Goal: Task Accomplishment & Management: Complete application form

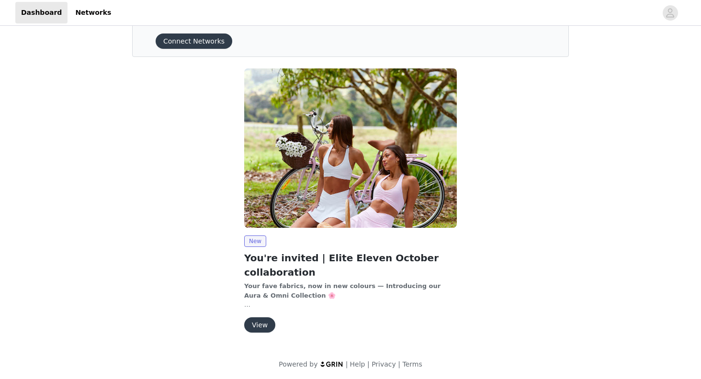
scroll to position [40, 0]
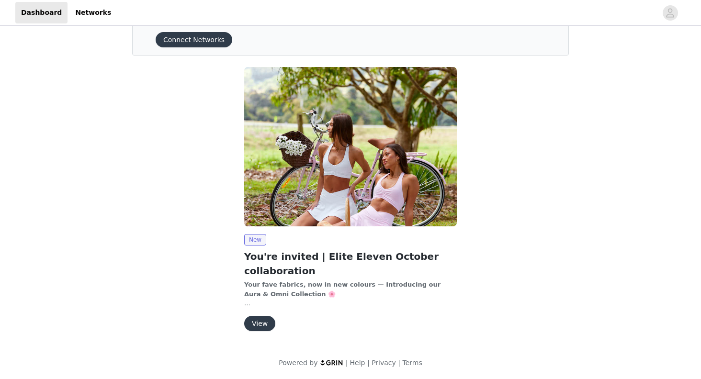
click at [253, 321] on button "View" at bounding box center [259, 323] width 31 height 15
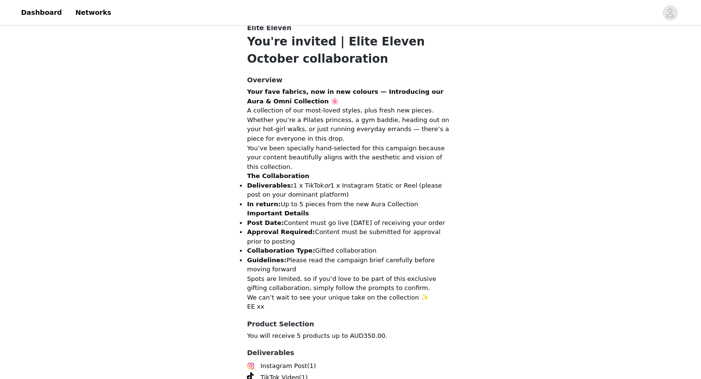
scroll to position [381, 0]
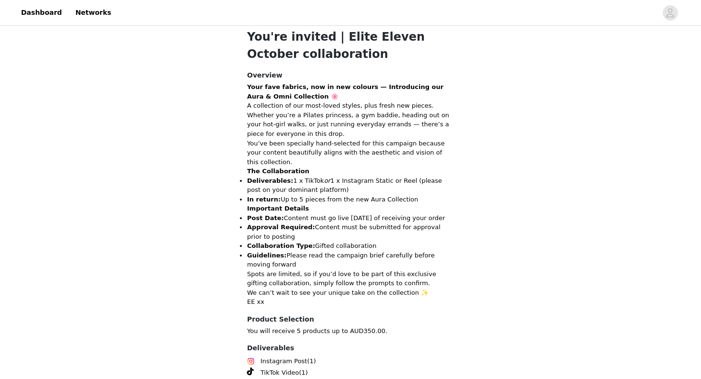
click at [287, 180] on p "Deliverables: 1 x TikTok or 1 x Instagram Static or Reel (please post on your d…" at bounding box center [350, 185] width 207 height 19
click at [330, 183] on p "Deliverables: 1 x TikTok or 1 x Instagram Static or Reel (please post on your d…" at bounding box center [350, 185] width 207 height 19
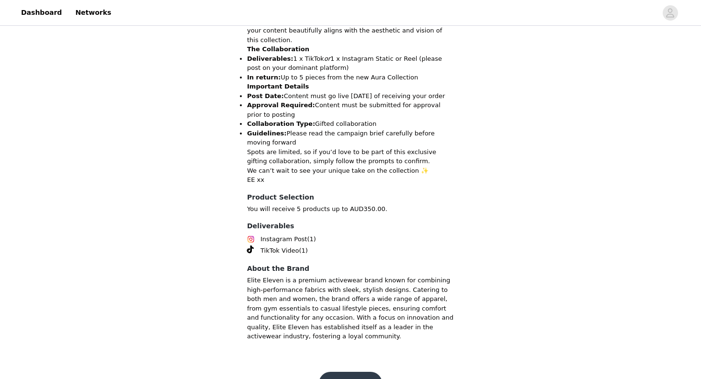
scroll to position [530, 0]
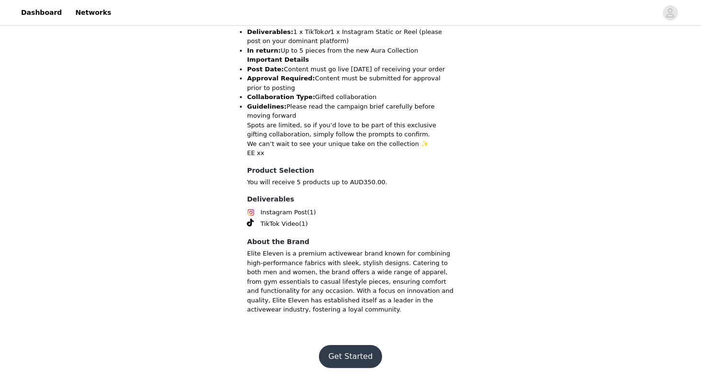
click at [345, 351] on button "Get Started" at bounding box center [351, 356] width 64 height 23
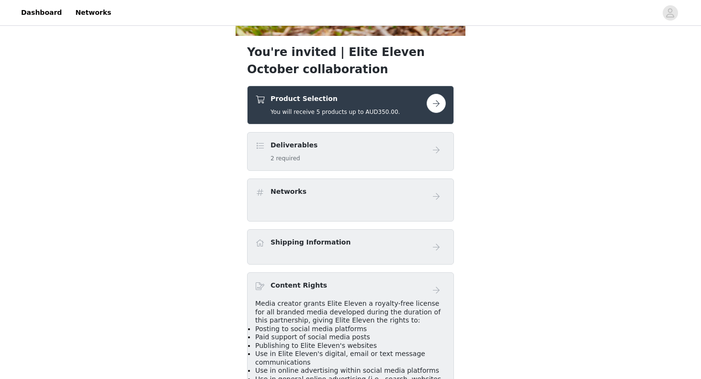
scroll to position [337, 0]
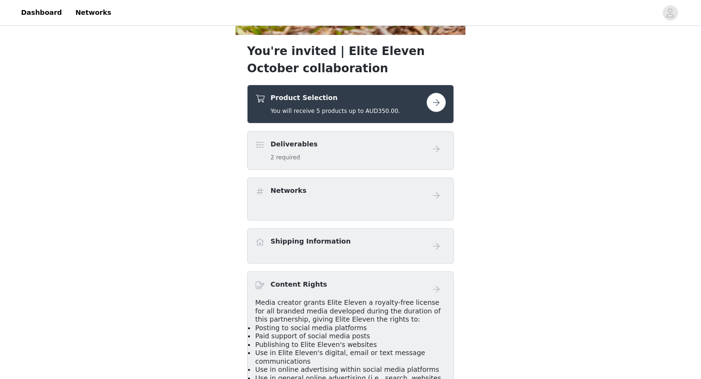
click at [442, 98] on button "button" at bounding box center [436, 102] width 19 height 19
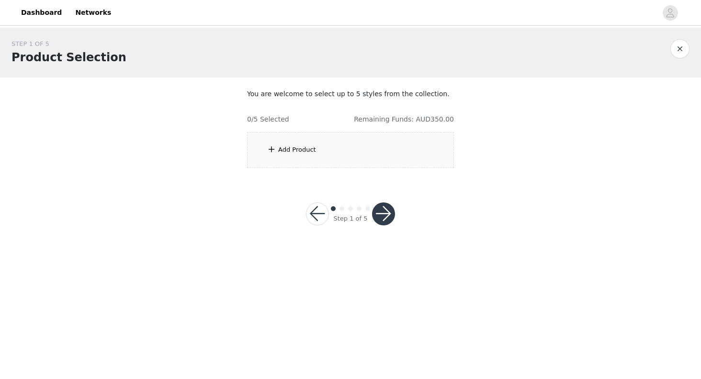
click at [331, 152] on div "Add Product" at bounding box center [350, 150] width 207 height 36
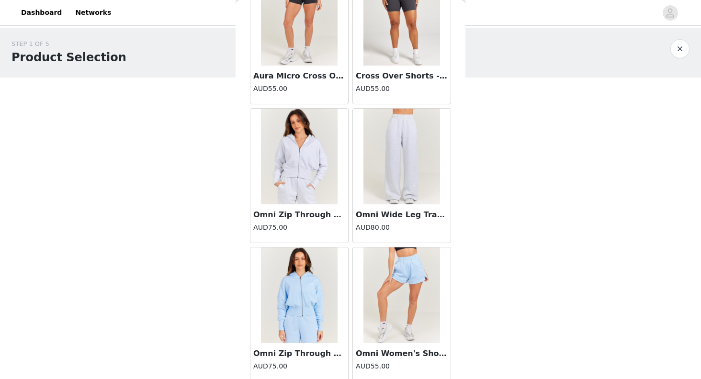
scroll to position [4094, 0]
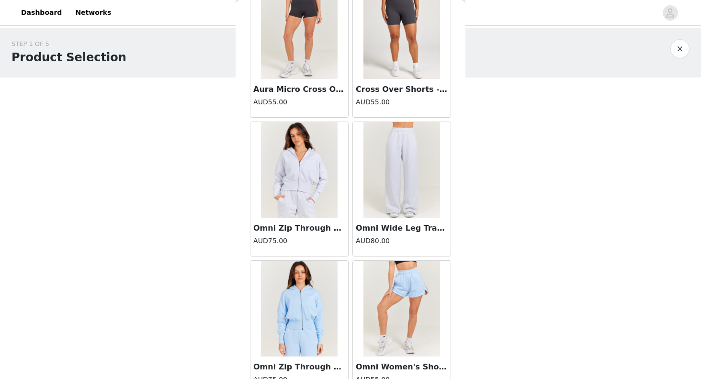
click at [401, 188] on img at bounding box center [402, 170] width 77 height 96
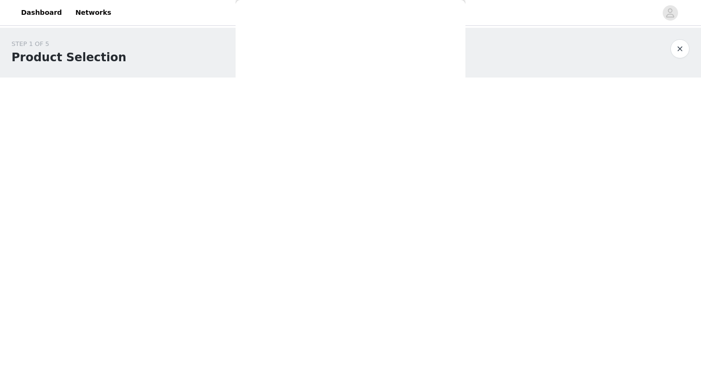
scroll to position [251, 0]
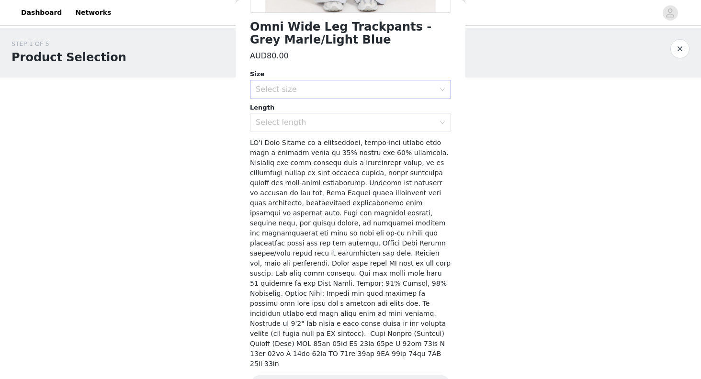
click at [316, 85] on div "Select size" at bounding box center [345, 90] width 179 height 10
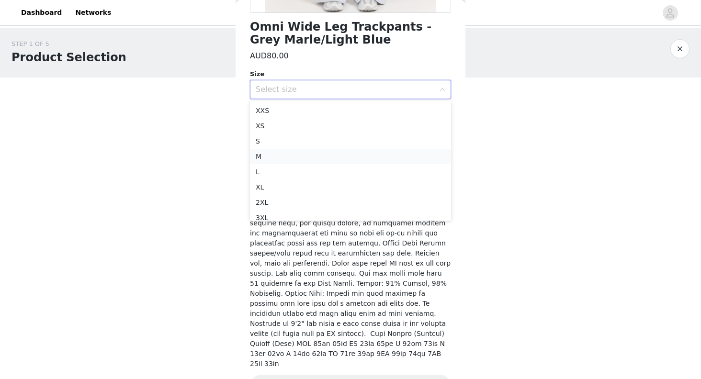
click at [273, 157] on li "M" at bounding box center [350, 156] width 201 height 15
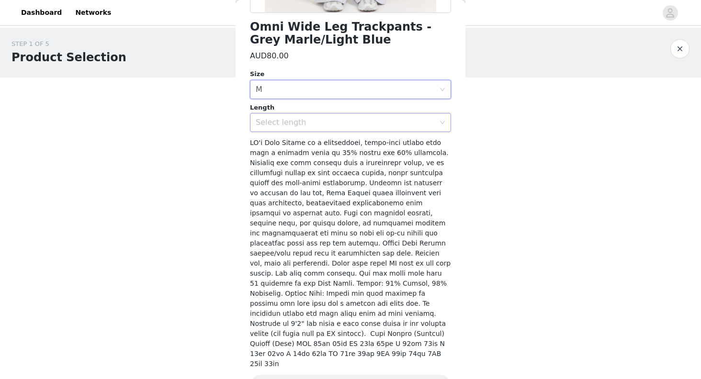
click at [317, 122] on div "Select length" at bounding box center [345, 123] width 179 height 10
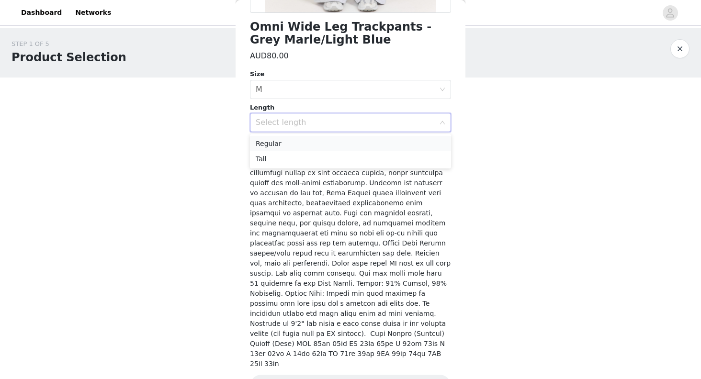
click at [285, 147] on li "Regular" at bounding box center [350, 143] width 201 height 15
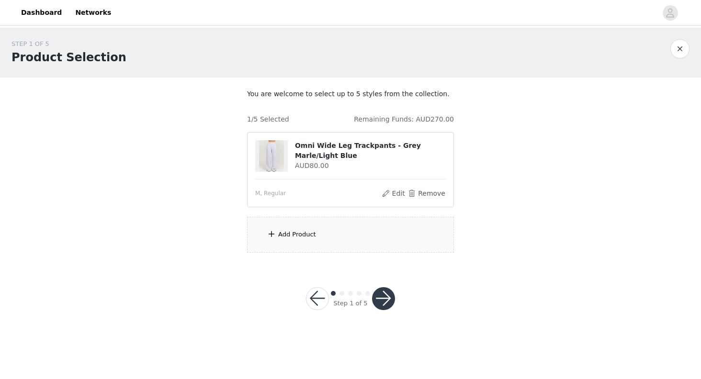
click at [304, 235] on div "Add Product" at bounding box center [297, 235] width 38 height 10
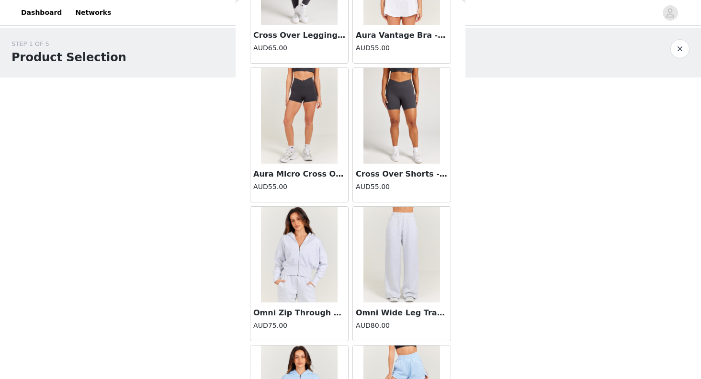
click at [301, 272] on img at bounding box center [299, 255] width 77 height 96
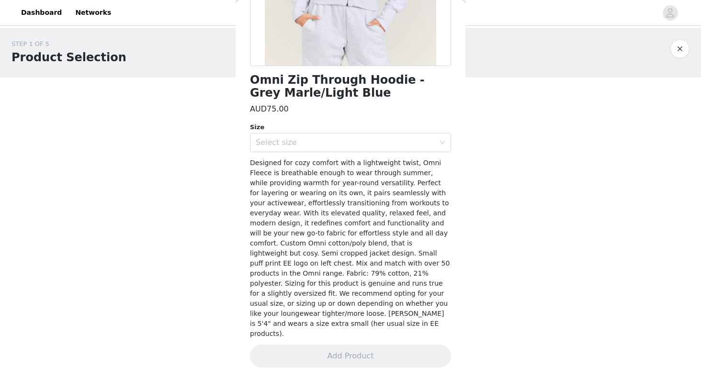
scroll to position [177, 0]
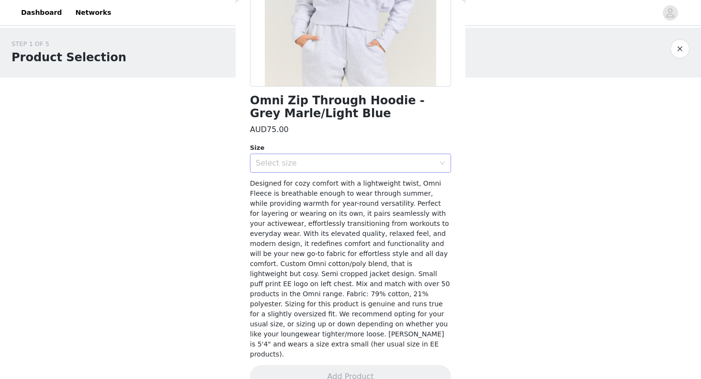
click at [352, 160] on div "Select size" at bounding box center [345, 164] width 179 height 10
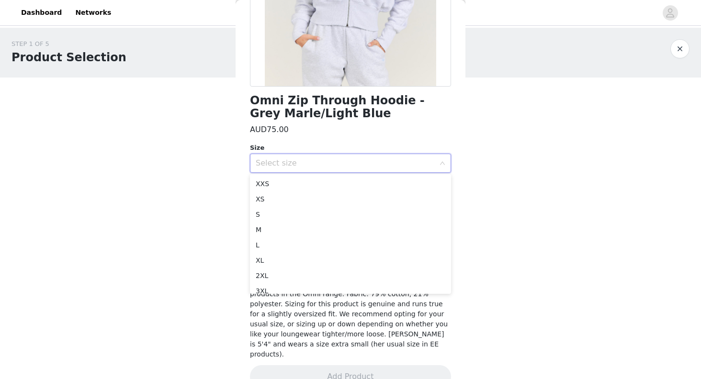
click at [206, 197] on div "STEP 1 OF 5 Product Selection You are welcome to select up to 5 styles from the…" at bounding box center [350, 146] width 701 height 237
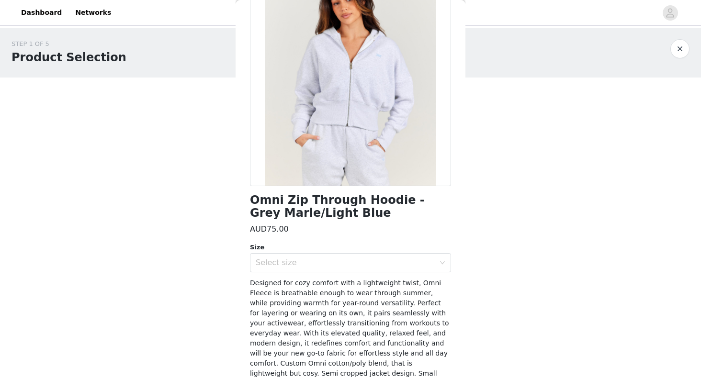
scroll to position [80, 0]
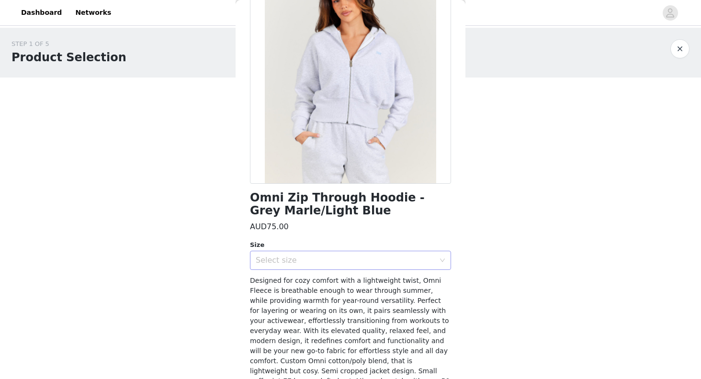
click at [298, 257] on div "Select size" at bounding box center [345, 261] width 179 height 10
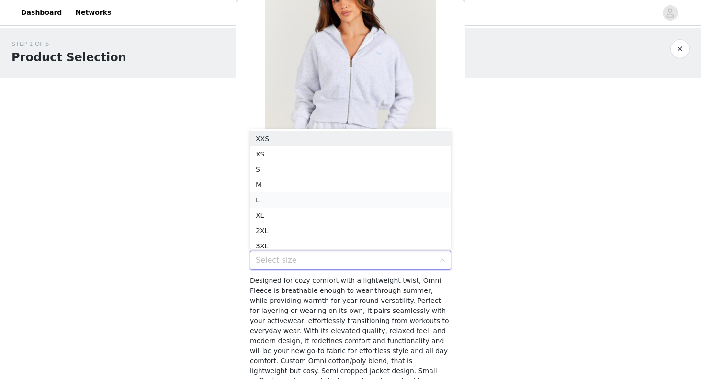
scroll to position [5, 0]
click at [273, 173] on li "M" at bounding box center [350, 179] width 201 height 15
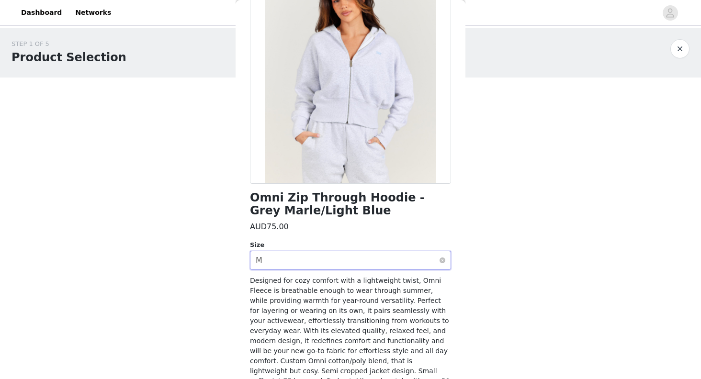
scroll to position [177, 0]
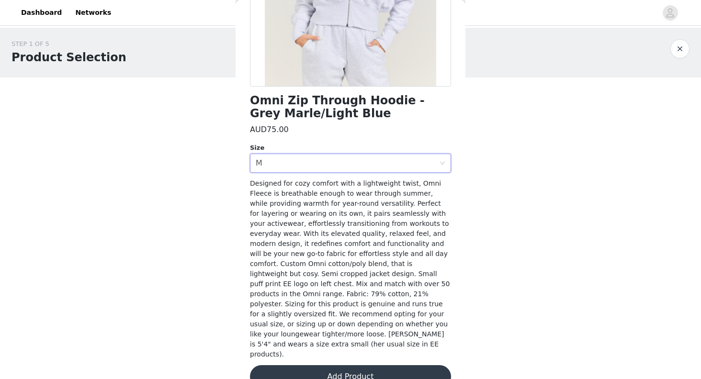
click at [340, 366] on button "Add Product" at bounding box center [350, 377] width 201 height 23
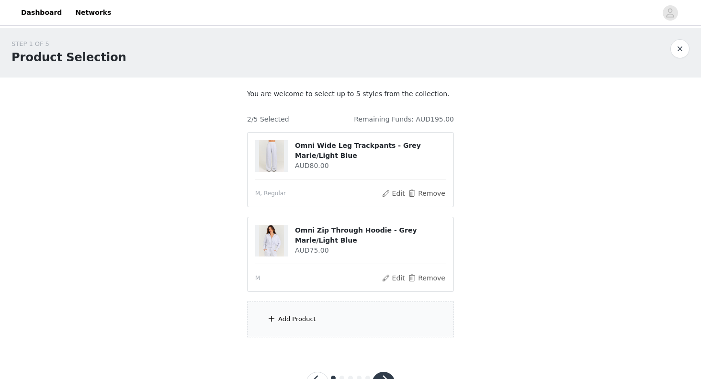
click at [299, 320] on div "Add Product" at bounding box center [297, 320] width 38 height 10
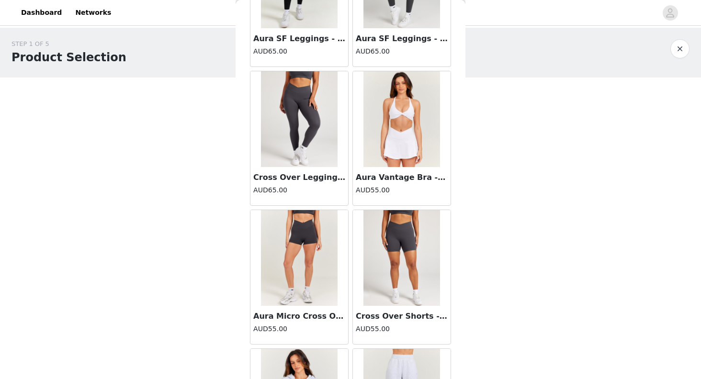
scroll to position [3868, 0]
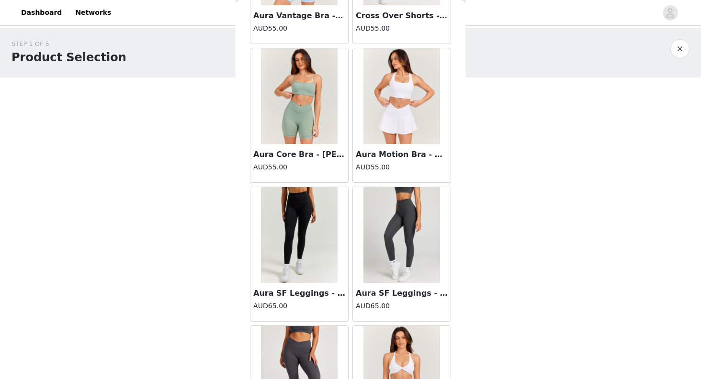
click at [384, 290] on h3 "Aura SF Leggings - Charcoal" at bounding box center [402, 293] width 92 height 11
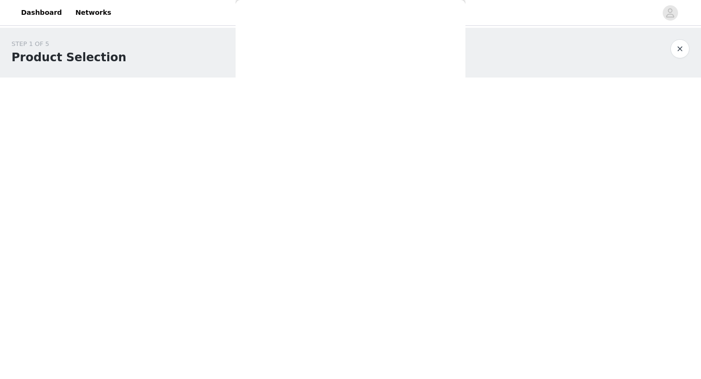
scroll to position [154, 0]
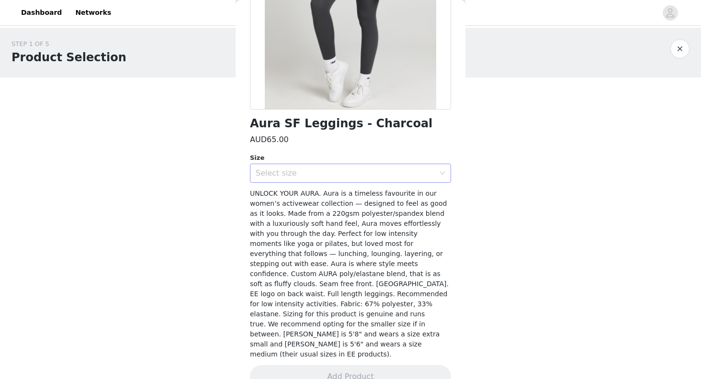
click at [332, 174] on div "Select size" at bounding box center [345, 174] width 179 height 10
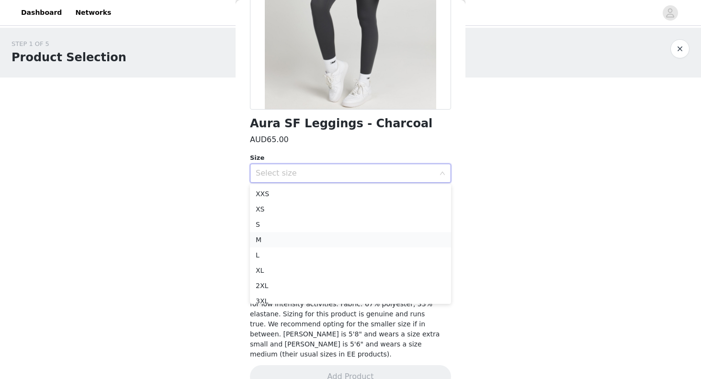
click at [265, 239] on li "M" at bounding box center [350, 239] width 201 height 15
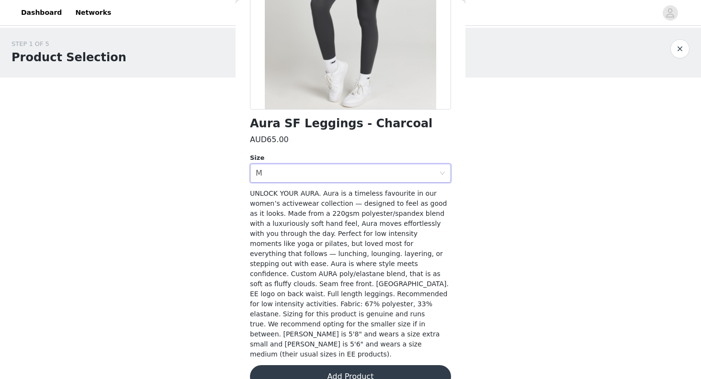
click at [309, 366] on button "Add Product" at bounding box center [350, 377] width 201 height 23
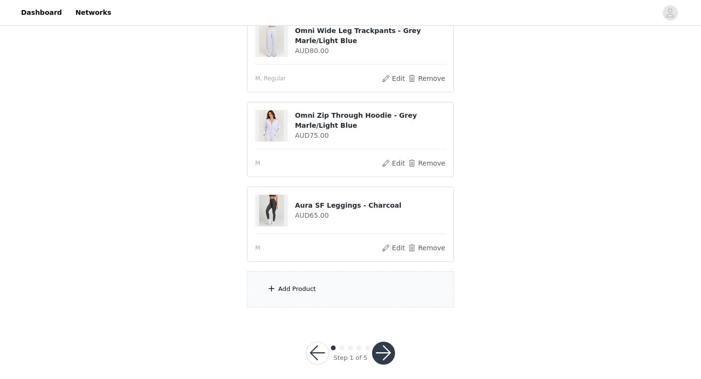
scroll to position [123, 0]
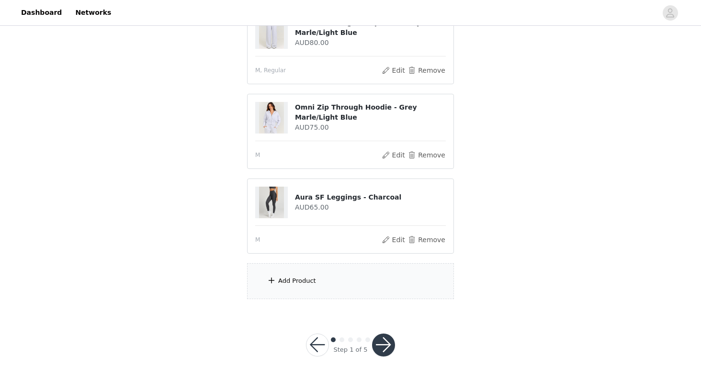
click at [294, 280] on div "Add Product" at bounding box center [297, 281] width 38 height 10
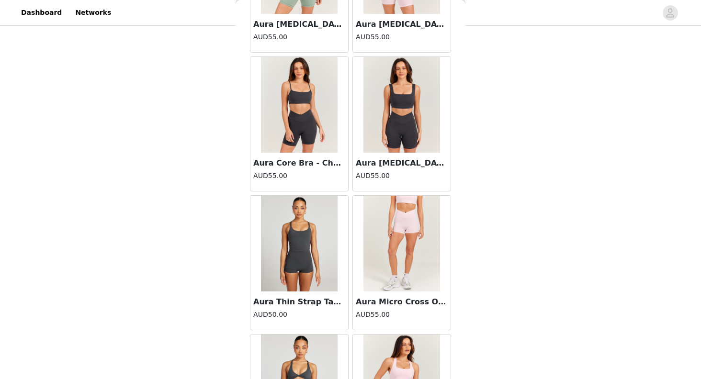
scroll to position [726, 0]
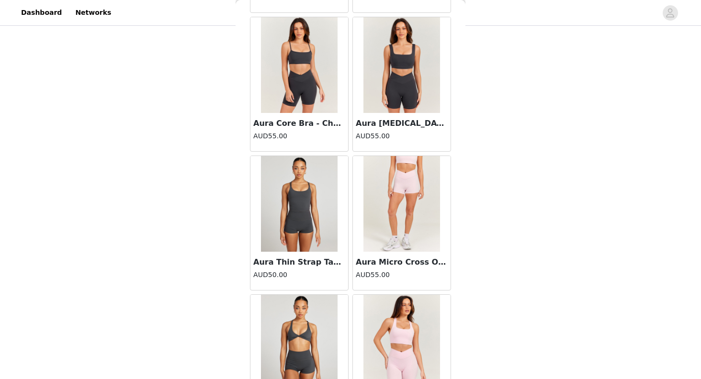
click at [295, 196] on img at bounding box center [299, 204] width 77 height 96
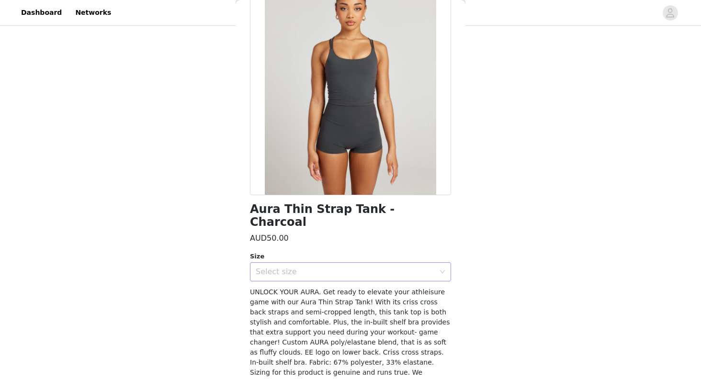
scroll to position [63, 0]
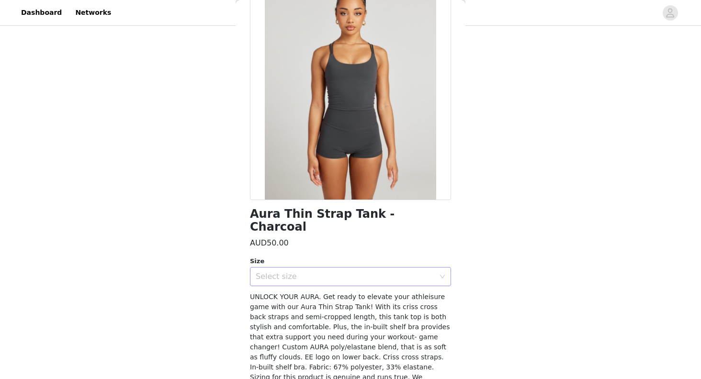
click at [299, 272] on div "Select size" at bounding box center [345, 277] width 179 height 10
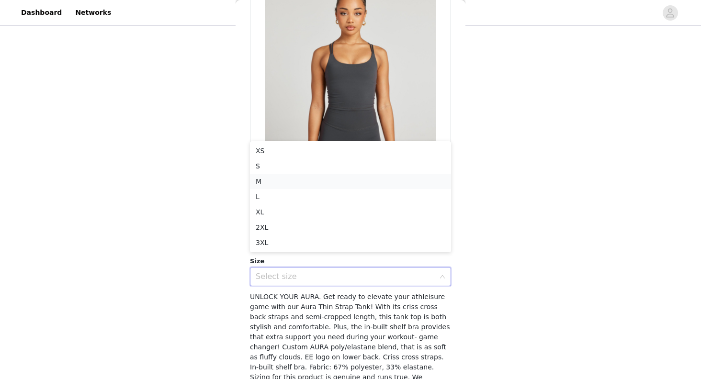
click at [293, 178] on li "M" at bounding box center [350, 181] width 201 height 15
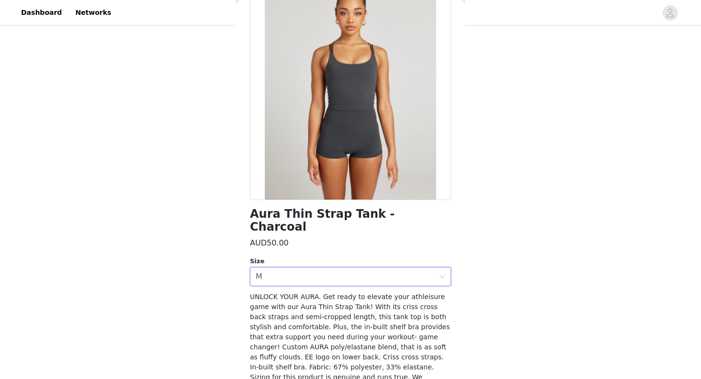
scroll to position [122, 0]
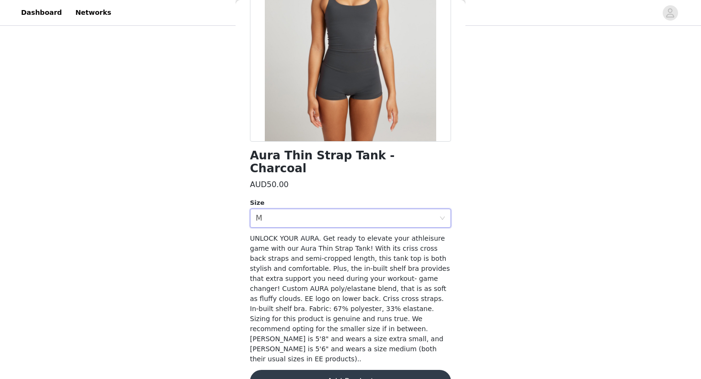
click at [325, 370] on button "Add Product" at bounding box center [350, 381] width 201 height 23
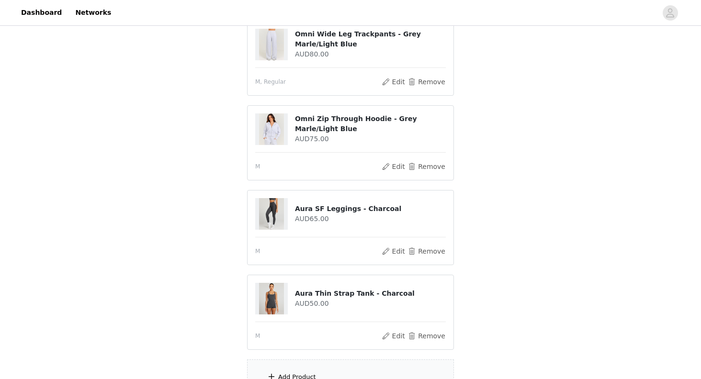
scroll to position [208, 0]
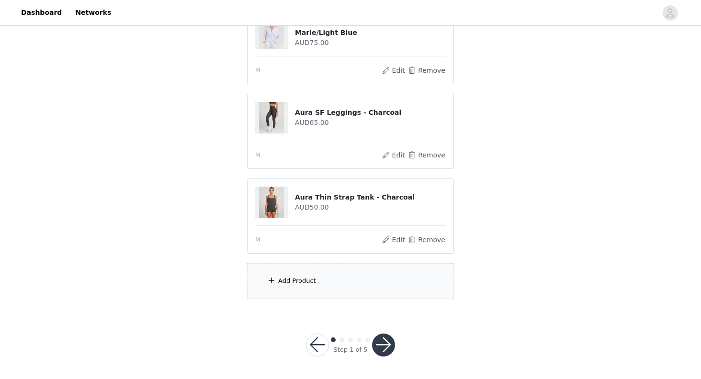
click at [305, 287] on div "Add Product" at bounding box center [350, 281] width 207 height 36
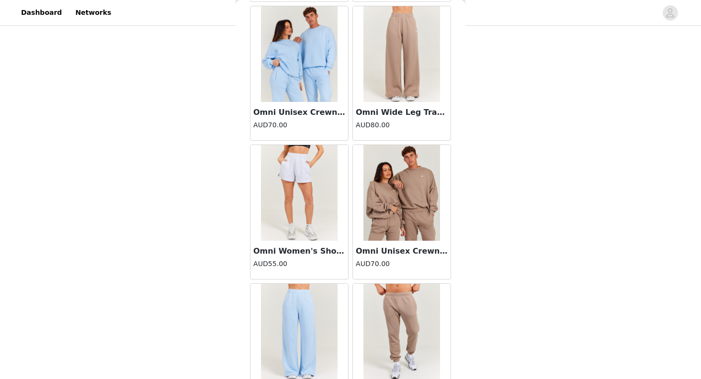
scroll to position [54, 0]
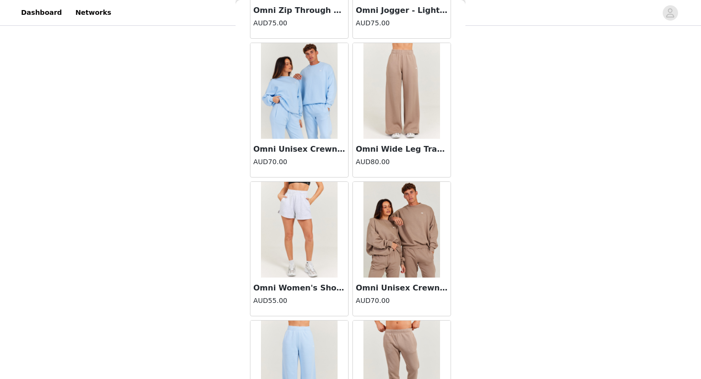
click at [316, 211] on img at bounding box center [299, 230] width 77 height 96
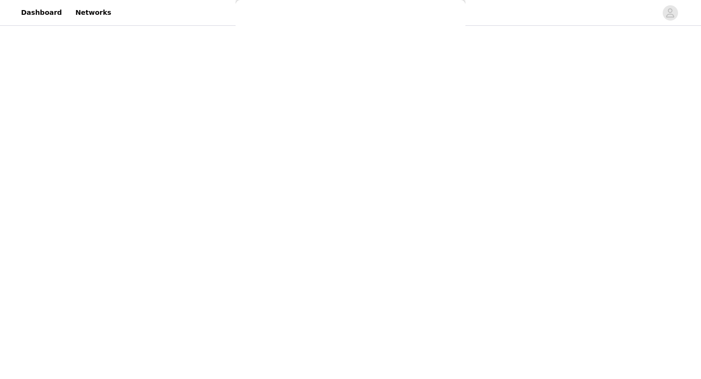
scroll to position [187, 0]
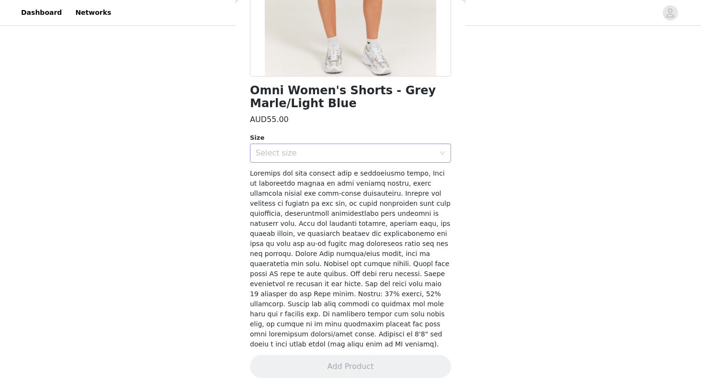
click at [343, 149] on div "Select size" at bounding box center [345, 154] width 179 height 10
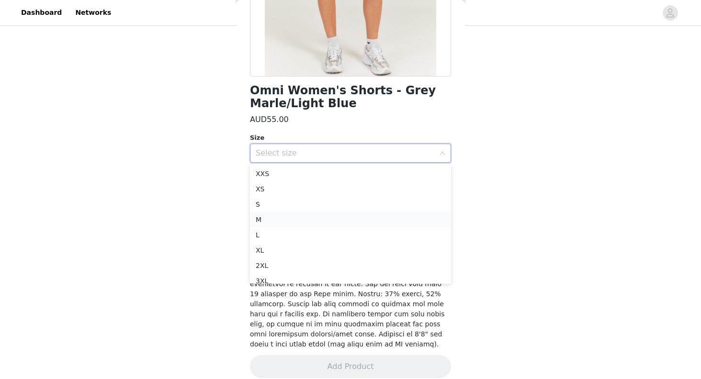
click at [293, 218] on li "M" at bounding box center [350, 219] width 201 height 15
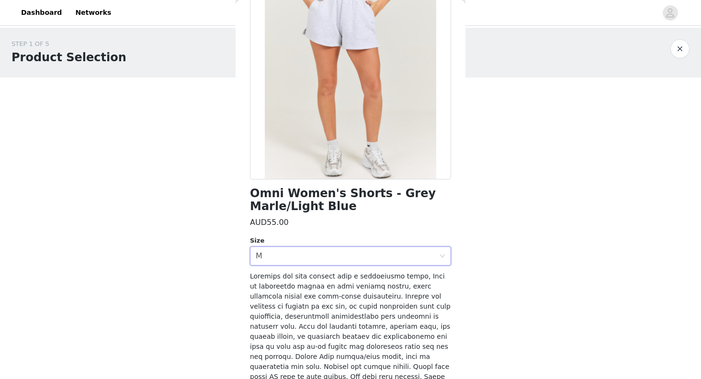
scroll to position [0, 0]
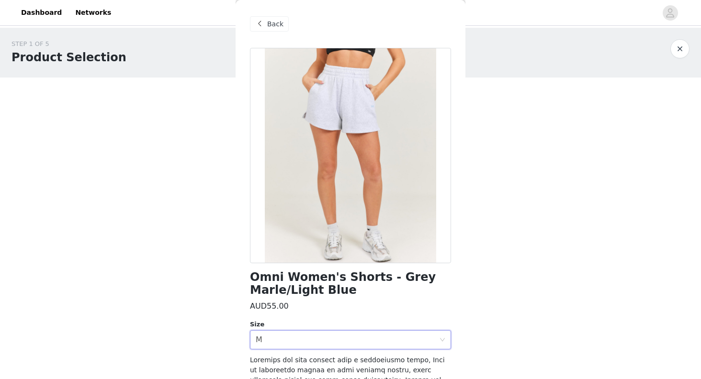
click at [267, 23] on div "Back" at bounding box center [269, 23] width 39 height 15
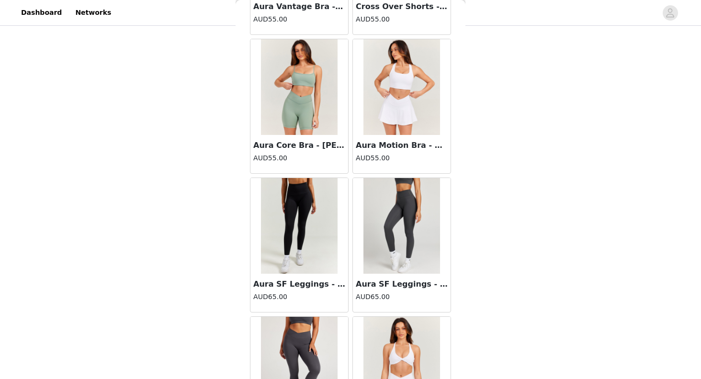
scroll to position [3621, 0]
click at [300, 286] on h3 "Aura SF Leggings - Black" at bounding box center [299, 284] width 92 height 11
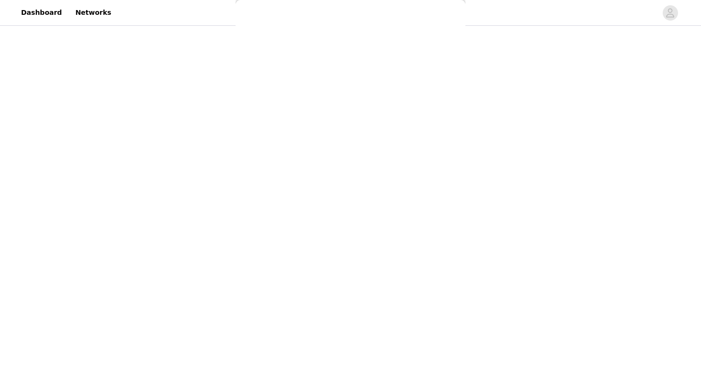
scroll to position [144, 0]
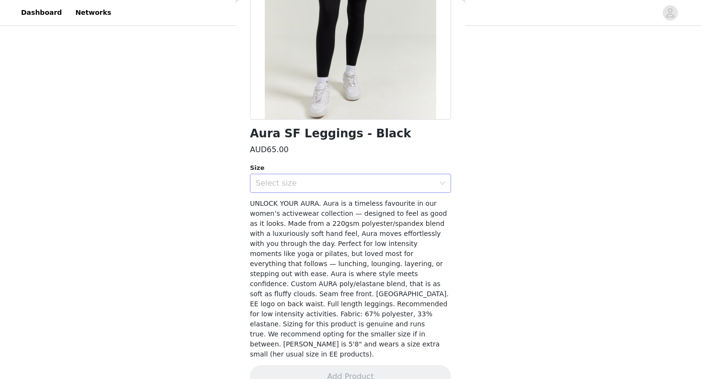
click at [342, 185] on div "Select size" at bounding box center [345, 184] width 179 height 10
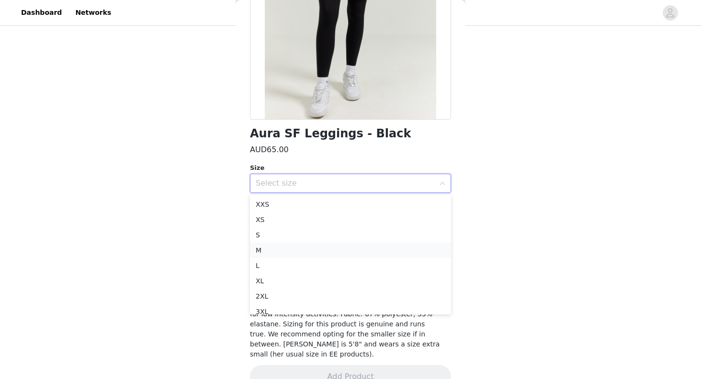
click at [286, 256] on li "M" at bounding box center [350, 250] width 201 height 15
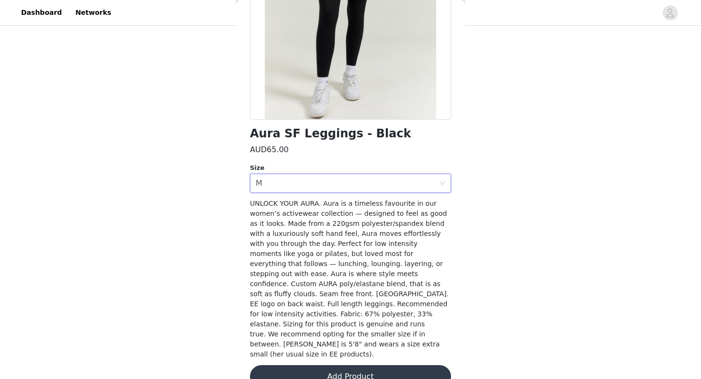
click at [316, 366] on button "Add Product" at bounding box center [350, 377] width 201 height 23
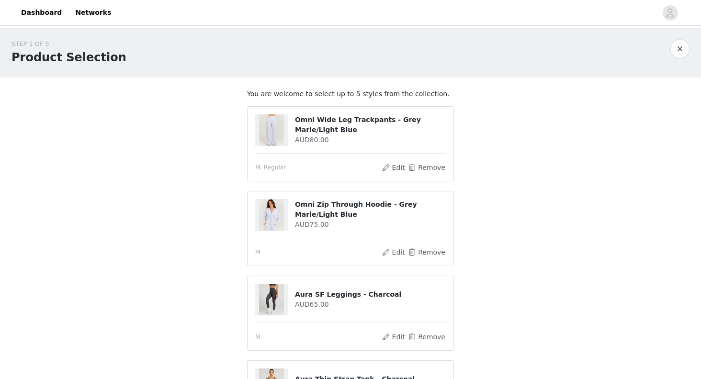
scroll to position [231, 0]
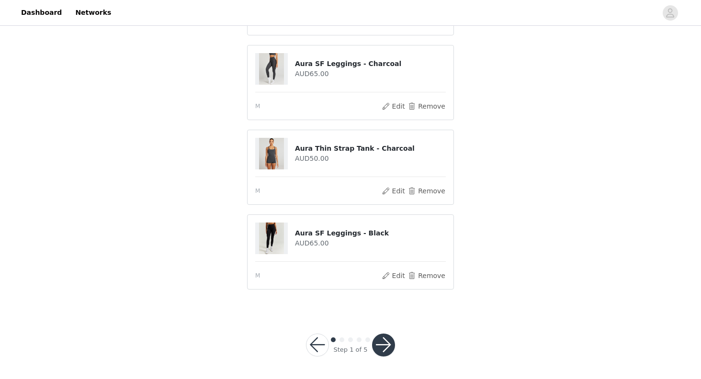
click at [388, 346] on button "button" at bounding box center [383, 345] width 23 height 23
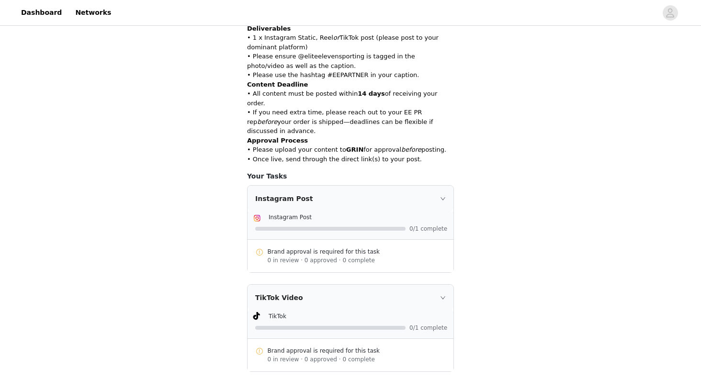
scroll to position [255, 0]
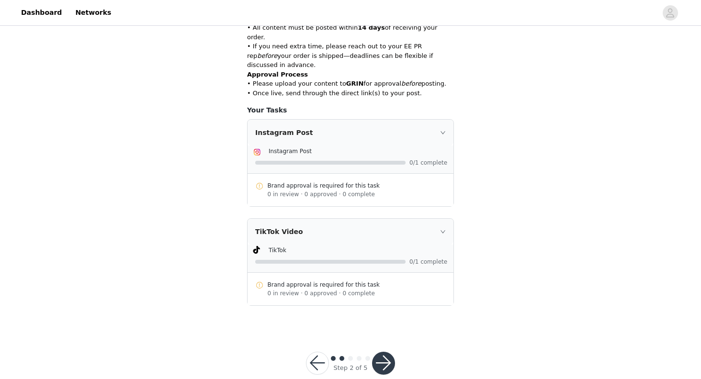
click at [380, 352] on button "button" at bounding box center [383, 363] width 23 height 23
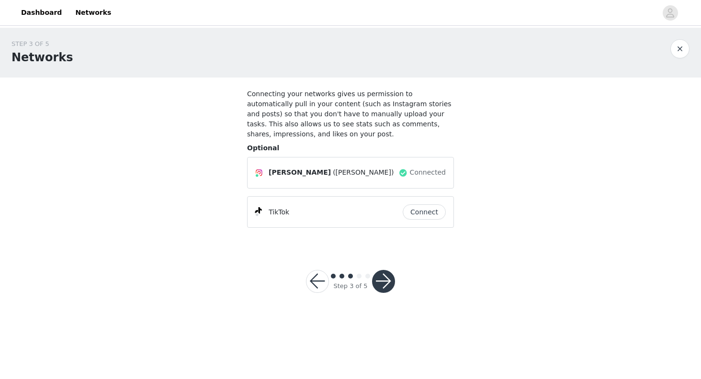
click at [421, 213] on button "Connect" at bounding box center [424, 212] width 43 height 15
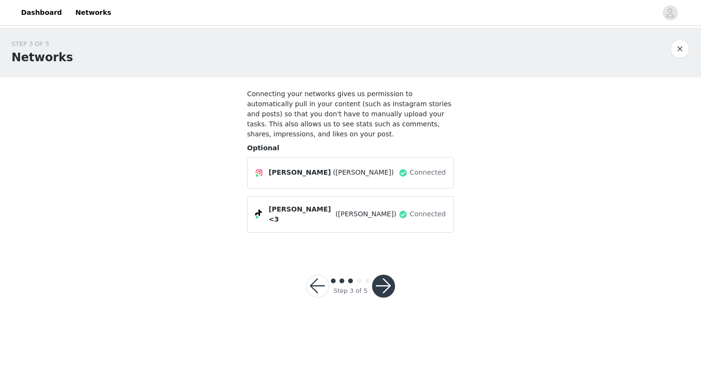
click at [378, 285] on button "button" at bounding box center [383, 286] width 23 height 23
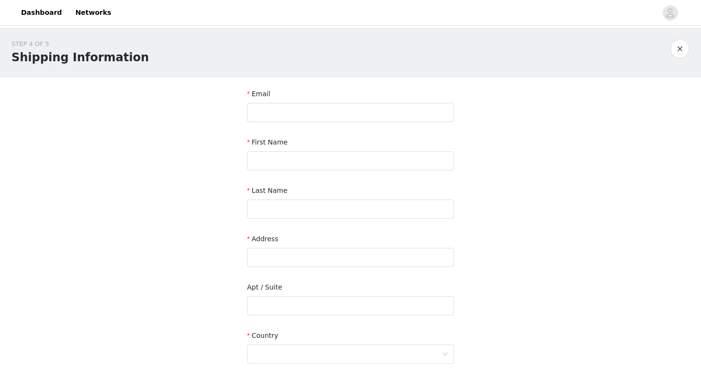
click at [309, 101] on div "Email" at bounding box center [350, 96] width 207 height 14
click at [309, 109] on input "text" at bounding box center [350, 112] width 207 height 19
type input "[EMAIL_ADDRESS][DOMAIN_NAME]"
type input "[PERSON_NAME]"
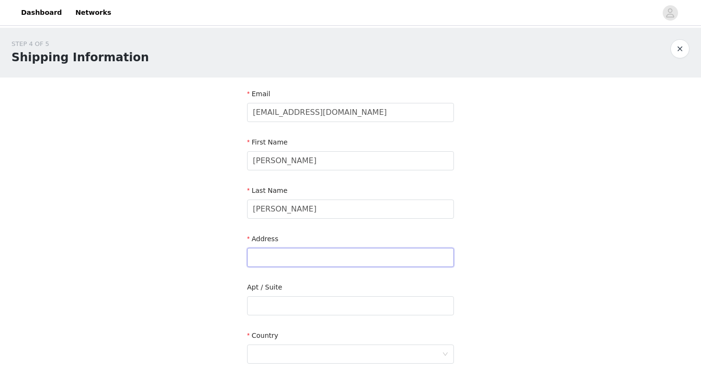
type input "[STREET_ADDRESS]"
type input "Poway, [GEOGRAPHIC_DATA]"
type input "92064"
type input "8583538966"
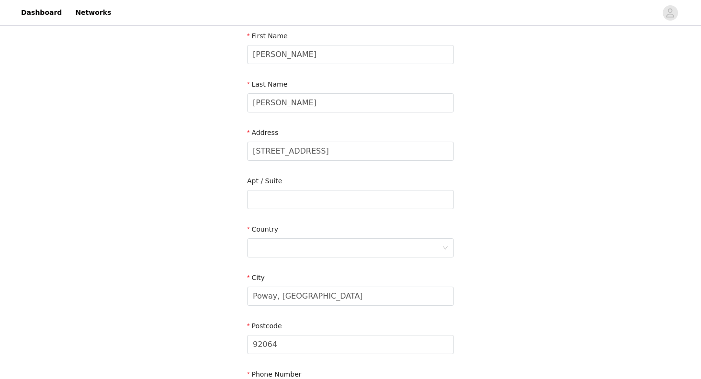
scroll to position [108, 0]
drag, startPoint x: 386, startPoint y: 149, endPoint x: 338, endPoint y: 150, distance: 47.9
click at [338, 150] on input "[STREET_ADDRESS]" at bounding box center [350, 149] width 207 height 19
type input "[STREET_ADDRESS]"
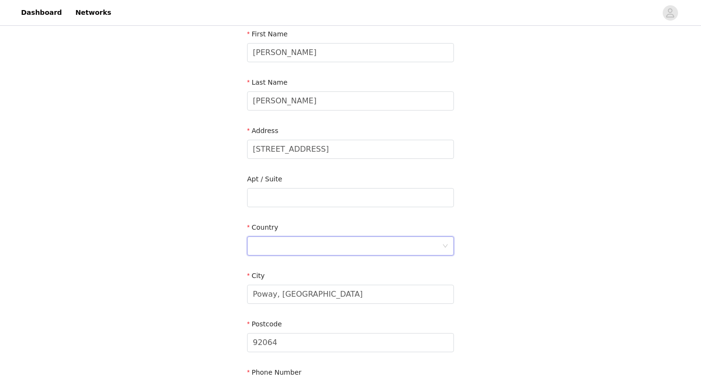
click at [275, 250] on div at bounding box center [347, 246] width 189 height 18
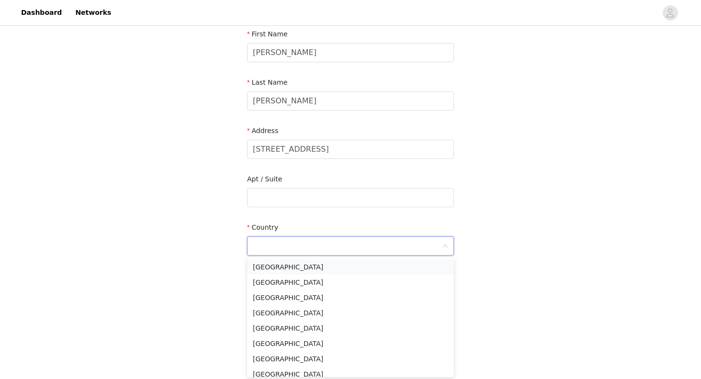
click at [281, 269] on li "[GEOGRAPHIC_DATA]" at bounding box center [350, 267] width 207 height 15
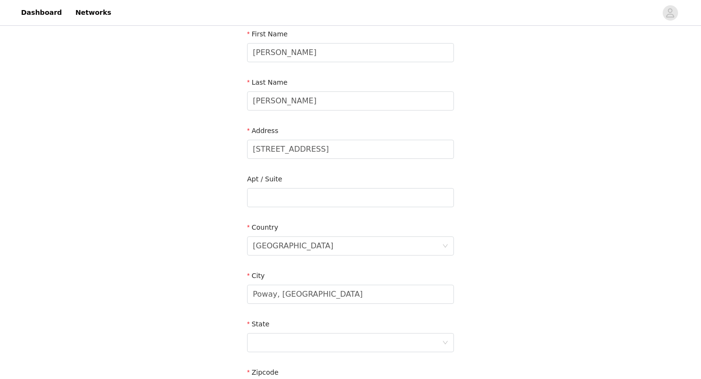
click at [216, 278] on div "STEP 4 OF 5 Shipping Information Email [EMAIL_ADDRESS][DOMAIN_NAME] First Name …" at bounding box center [350, 198] width 701 height 557
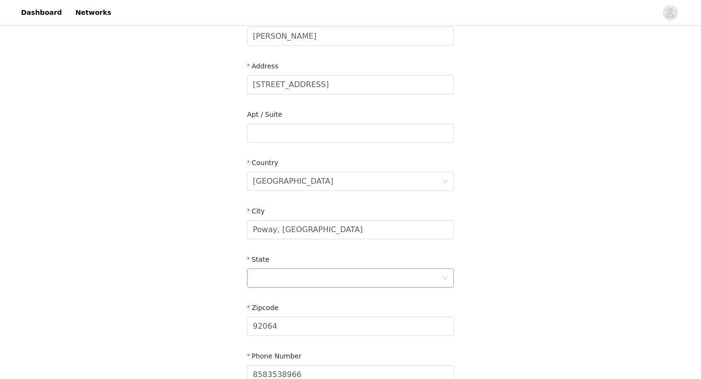
click at [293, 280] on div at bounding box center [347, 278] width 189 height 18
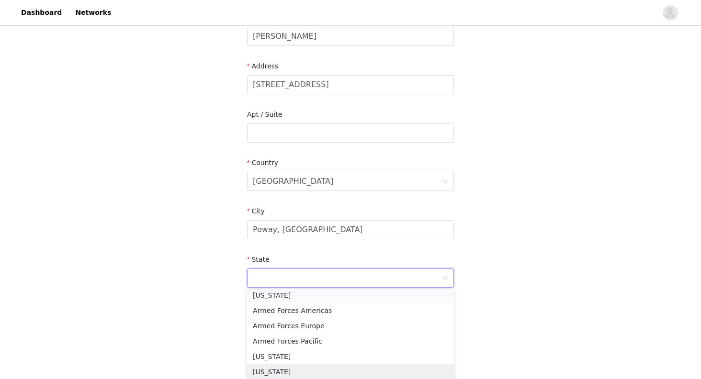
scroll to position [71, 0]
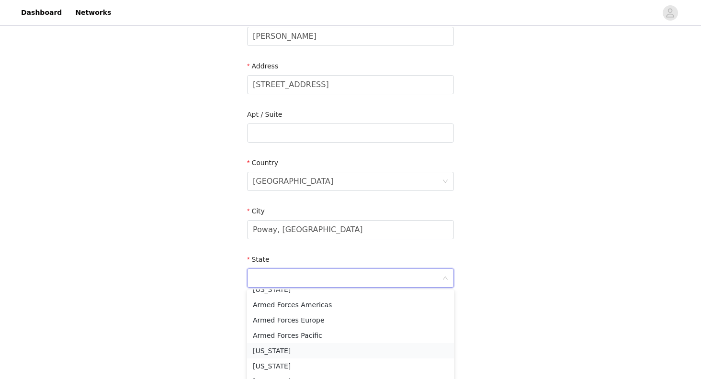
click at [289, 348] on li "[US_STATE]" at bounding box center [350, 350] width 207 height 15
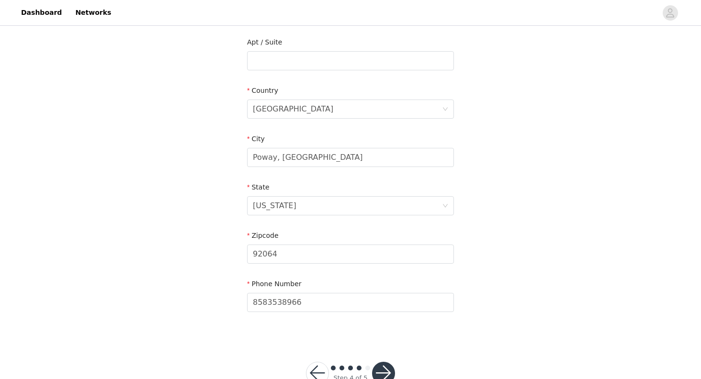
scroll to position [274, 0]
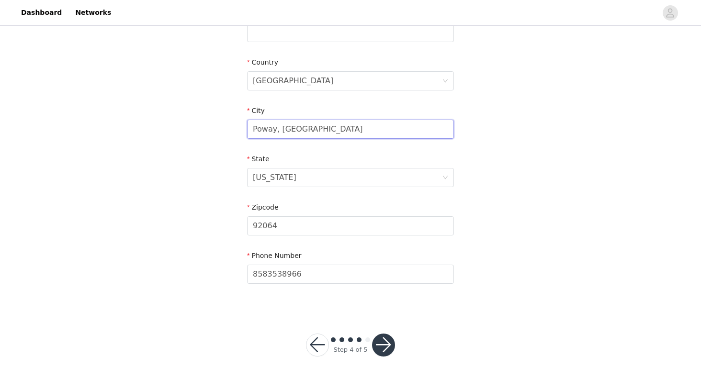
click at [331, 133] on input "Poway, [GEOGRAPHIC_DATA]" at bounding box center [350, 129] width 207 height 19
type input "Poway"
click at [211, 202] on div "STEP 4 OF 5 Shipping Information Email [EMAIL_ADDRESS][DOMAIN_NAME] First Name …" at bounding box center [350, 32] width 701 height 557
click at [380, 344] on button "button" at bounding box center [383, 345] width 23 height 23
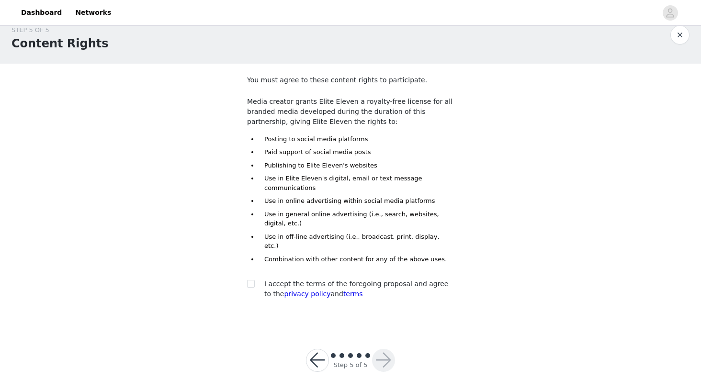
scroll to position [20, 0]
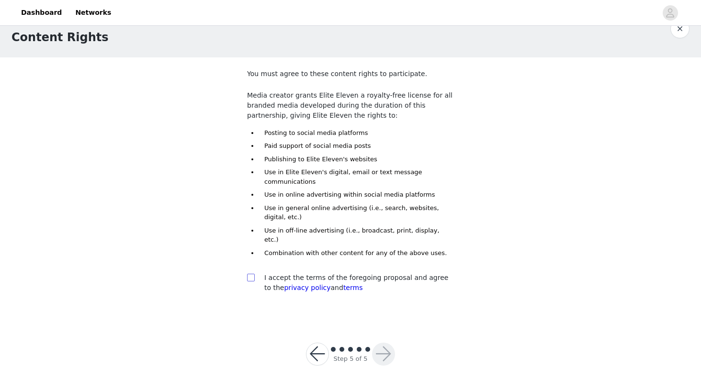
click at [252, 274] on input "checkbox" at bounding box center [250, 277] width 7 height 7
checkbox input "true"
click at [382, 344] on button "button" at bounding box center [383, 354] width 23 height 23
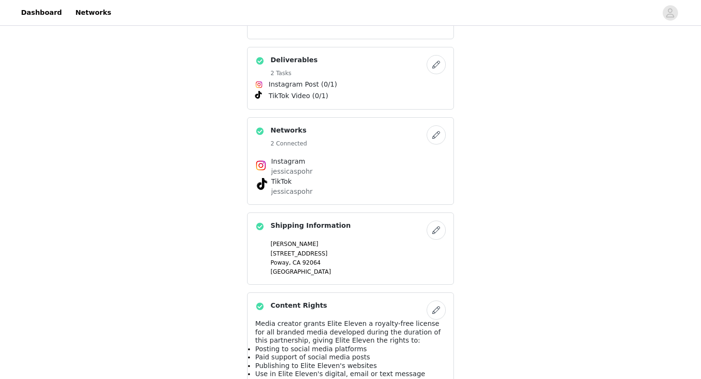
scroll to position [612, 0]
